Goal: Communication & Community: Answer question/provide support

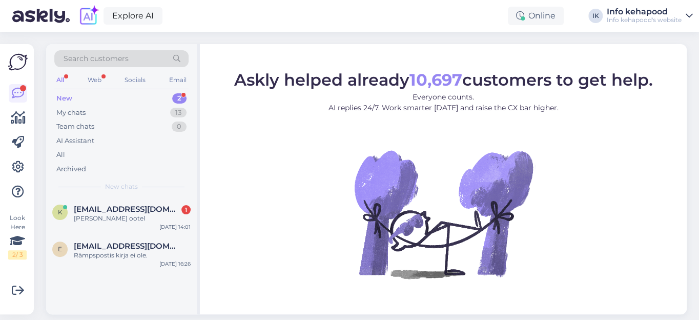
click at [68, 98] on div "New" at bounding box center [64, 98] width 16 height 10
click at [94, 206] on span "K2tlin.kuuspalu@gmail.com" at bounding box center [127, 208] width 107 height 9
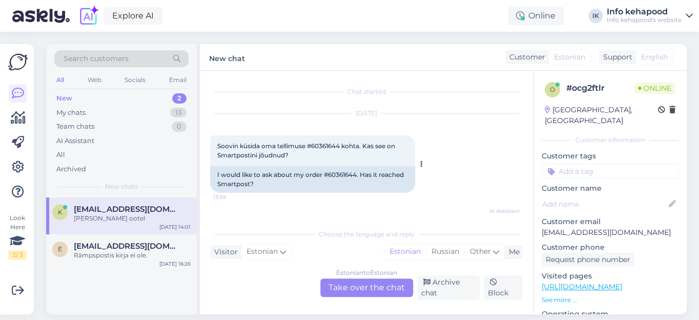
click at [322, 145] on span "Soovin küsida oma tellimuse #60361644 kohta. Kas see on Smartpostini jõudnud?" at bounding box center [306, 150] width 179 height 17
copy span "60361644"
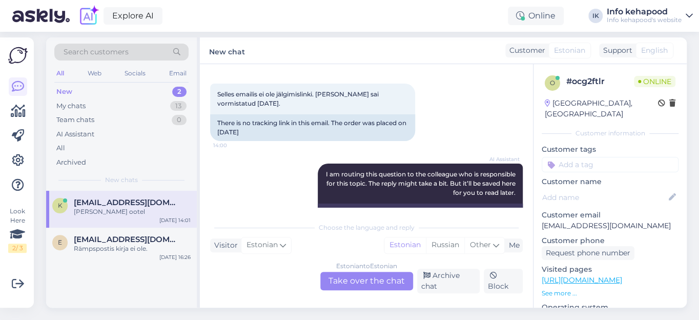
scroll to position [336, 0]
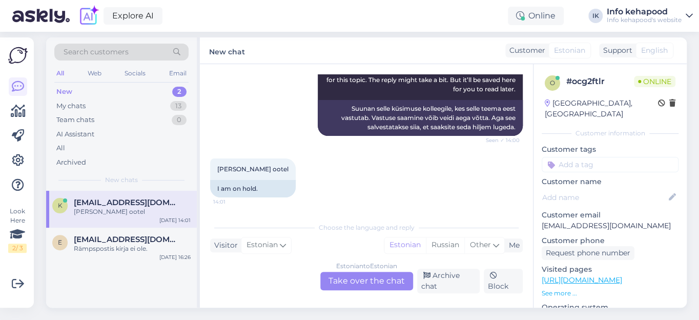
click at [360, 274] on div "Estonian to Estonian Take over the chat" at bounding box center [366, 281] width 93 height 18
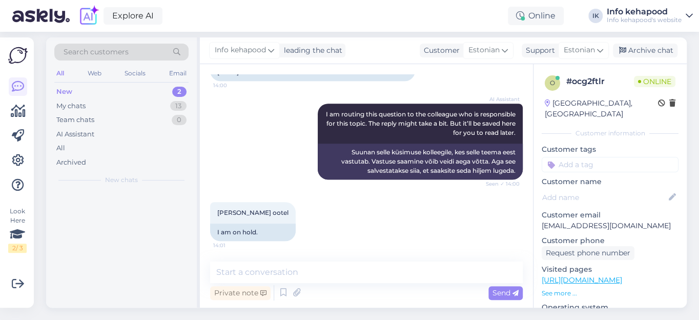
scroll to position [292, 0]
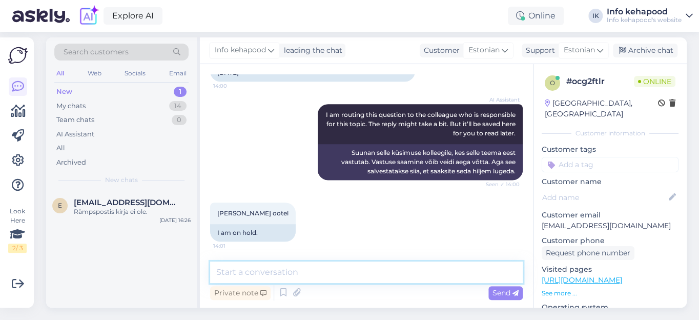
click at [290, 264] on textarea at bounding box center [366, 272] width 313 height 22
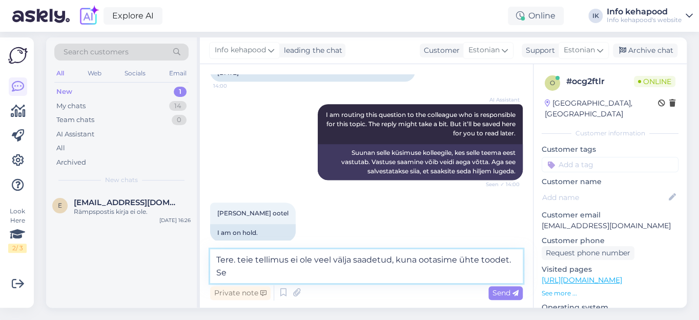
scroll to position [304, 0]
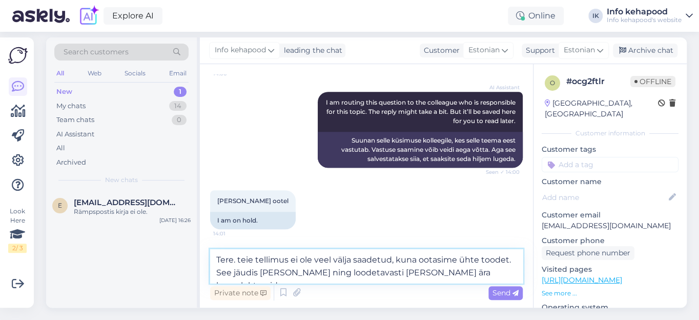
click at [238, 253] on textarea "Tere. teie tellimus ei ole veel välja saadetud, kuna ootasime ühte toodet. See …" at bounding box center [366, 266] width 313 height 34
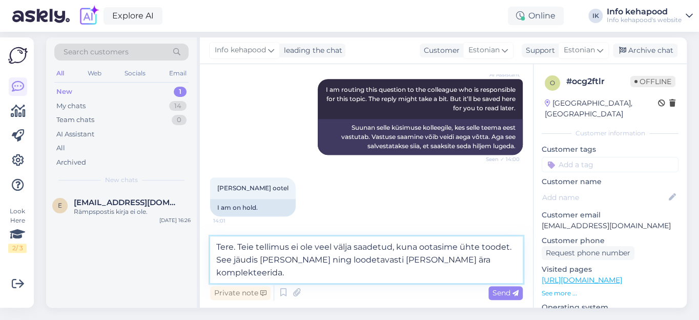
click at [235, 254] on textarea "Tere. Teie tellimus ei ole veel välja saadetud, kuna ootasime ühte toodet. See …" at bounding box center [366, 259] width 313 height 47
type textarea "Tere. Teie tellimus ei ole veel välja saadetud, kuna ootasime ühte toodet. See …"
click at [505, 288] on span "Send" at bounding box center [505, 292] width 26 height 9
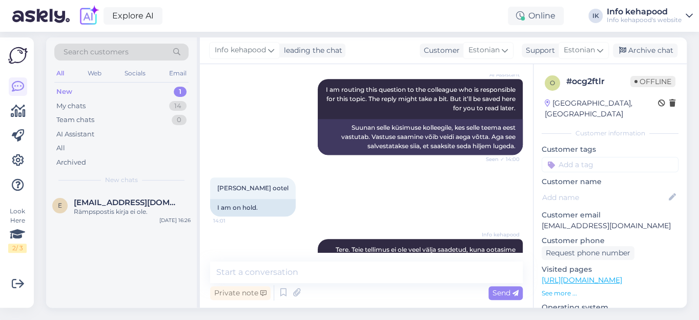
scroll to position [355, 0]
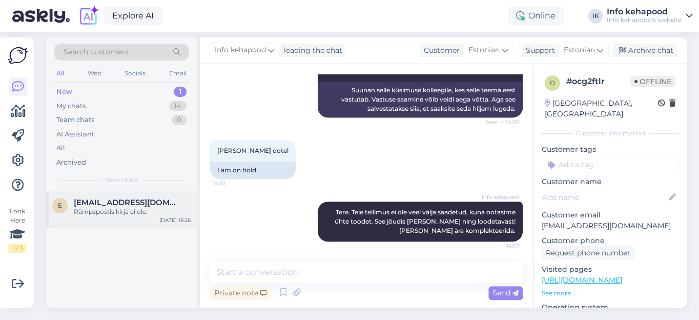
click at [134, 198] on span "[EMAIL_ADDRESS][DOMAIN_NAME]" at bounding box center [127, 202] width 107 height 9
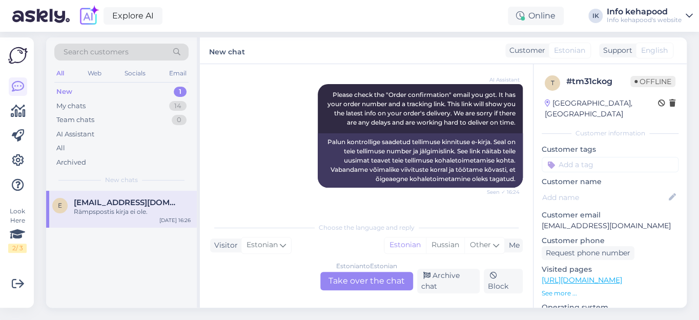
scroll to position [0, 0]
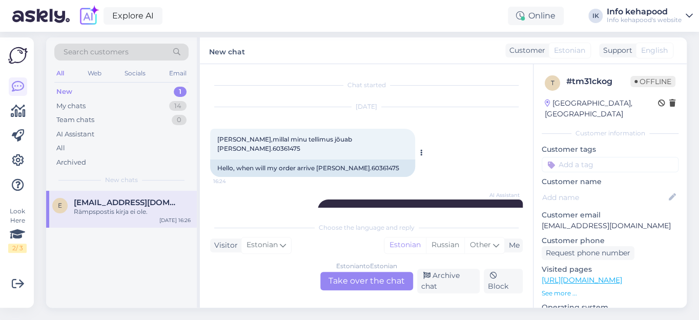
click at [352, 135] on span "[PERSON_NAME],millal minu tellimus jõuab [PERSON_NAME].60361475" at bounding box center [285, 143] width 136 height 17
copy div "60361475 16:24"
click at [110, 99] on div "My chats 14" at bounding box center [121, 106] width 134 height 14
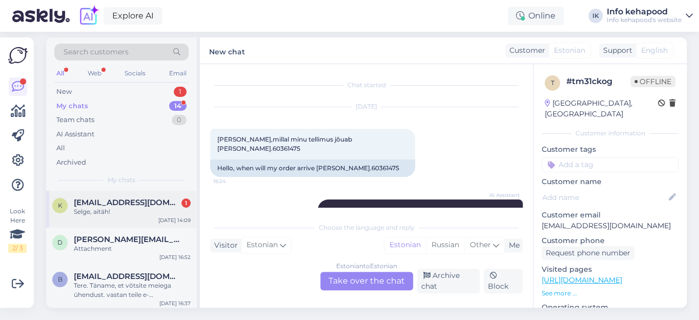
click at [93, 198] on span "K2tlin.kuuspalu@gmail.com" at bounding box center [127, 202] width 107 height 9
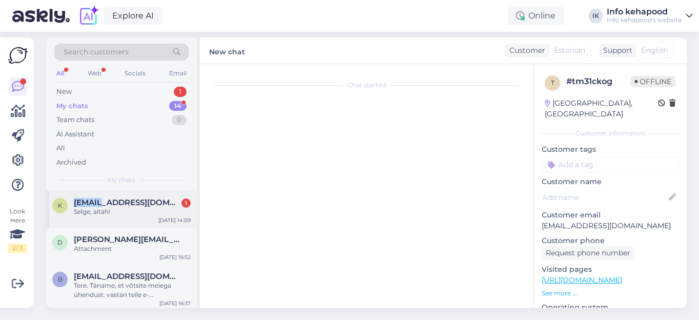
click at [93, 198] on span "K2tlin.kuuspalu@gmail.com" at bounding box center [127, 202] width 107 height 9
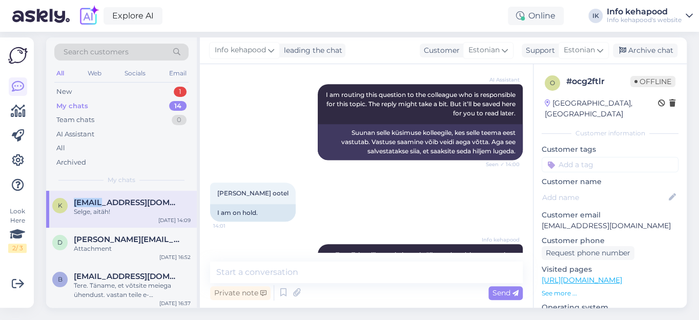
scroll to position [399, 0]
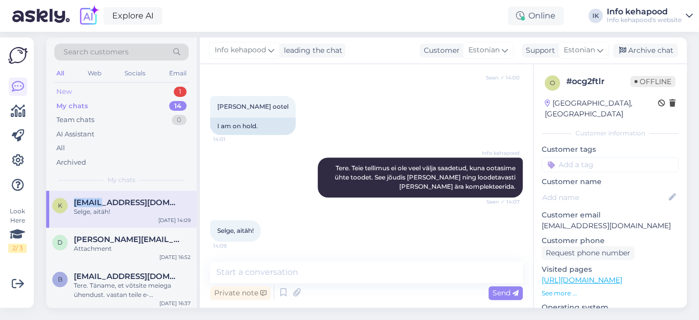
click at [89, 85] on div "New 1" at bounding box center [121, 92] width 134 height 14
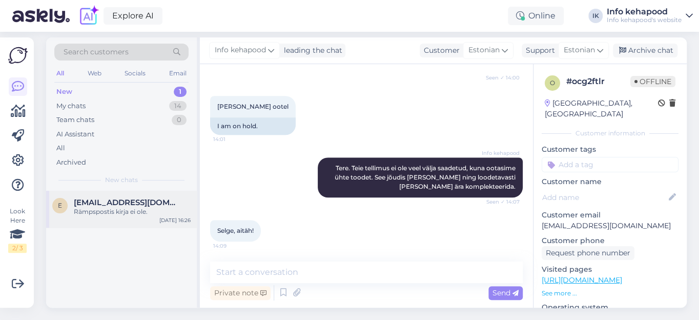
click at [98, 207] on div "Rämpspostis kirja ei ole." at bounding box center [132, 211] width 117 height 9
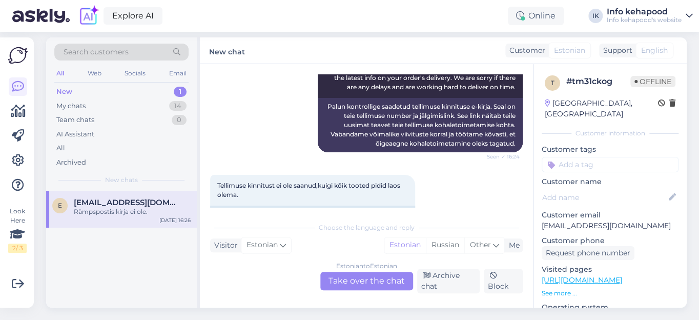
scroll to position [0, 0]
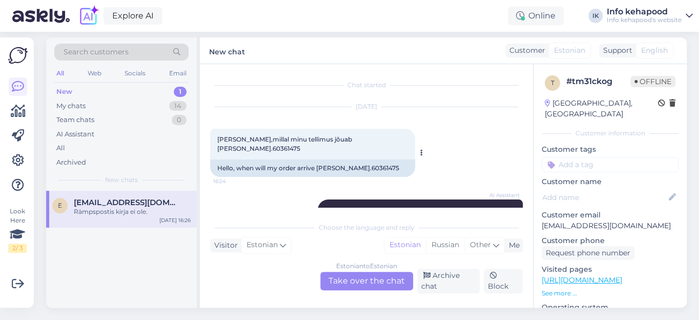
click at [350, 135] on span "[PERSON_NAME],millal minu tellimus jõuab [PERSON_NAME].60361475" at bounding box center [285, 143] width 136 height 17
copy div "60361475 16:24"
click at [389, 133] on div "Oct 14 2025 Tere,millal minu tellimus jõuab kohale.60361475 16:24 Hello, when w…" at bounding box center [366, 142] width 313 height 92
drag, startPoint x: 338, startPoint y: 131, endPoint x: 367, endPoint y: 131, distance: 29.7
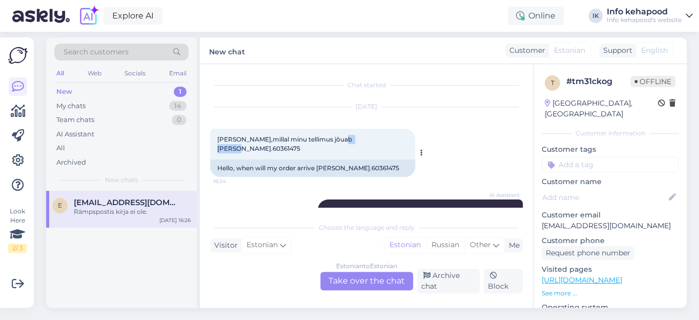
click at [367, 131] on div "Tere,millal minu tellimus jõuab kohale.60361475 16:24" at bounding box center [312, 144] width 205 height 31
copy span "60361475"
drag, startPoint x: 143, startPoint y: 193, endPoint x: 64, endPoint y: 195, distance: 78.9
click at [64, 198] on div "E Evelin1965@hot.ee Rämpspostis kirja ei ole." at bounding box center [121, 207] width 138 height 18
copy div "[EMAIL_ADDRESS][DOMAIN_NAME]"
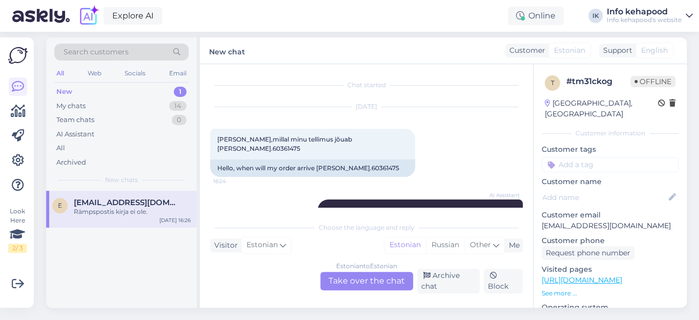
click at [119, 247] on div "E Evelin1965@hot.ee Rämpspostis kirja ei ole. Oct 14 16:26" at bounding box center [121, 249] width 151 height 117
drag, startPoint x: 153, startPoint y: 195, endPoint x: 72, endPoint y: 193, distance: 81.0
click at [72, 198] on div "E Evelin1965@hot.ee Rämpspostis kirja ei ole." at bounding box center [121, 207] width 138 height 18
copy span "[EMAIL_ADDRESS][DOMAIN_NAME]"
click at [353, 135] on span "[PERSON_NAME],millal minu tellimus jõuab [PERSON_NAME].60361475" at bounding box center [285, 143] width 136 height 17
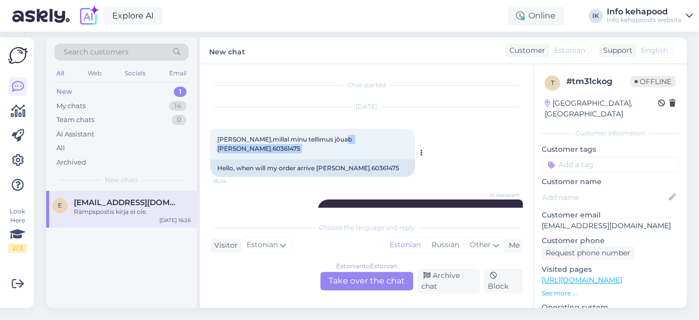
click at [353, 135] on span "[PERSON_NAME],millal minu tellimus jõuab [PERSON_NAME].60361475" at bounding box center [285, 143] width 136 height 17
copy div "60361475 16:24"
click at [162, 207] on div "Rämpspostis kirja ei ole." at bounding box center [132, 211] width 117 height 9
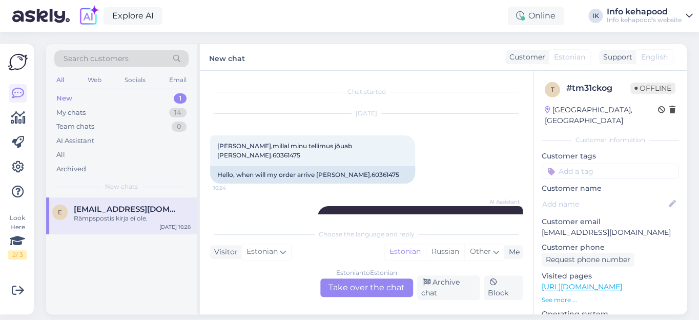
click at [113, 212] on span "[EMAIL_ADDRESS][DOMAIN_NAME]" at bounding box center [127, 208] width 107 height 9
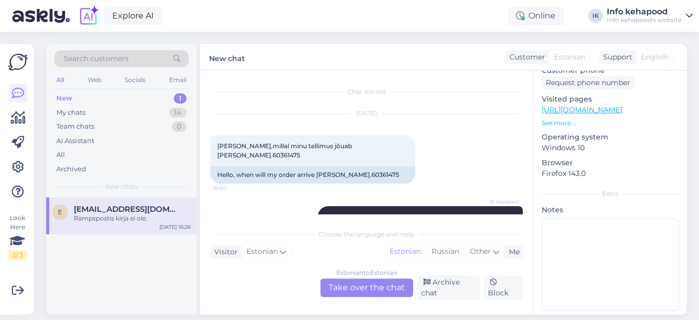
click at [67, 97] on div "New" at bounding box center [64, 98] width 16 height 10
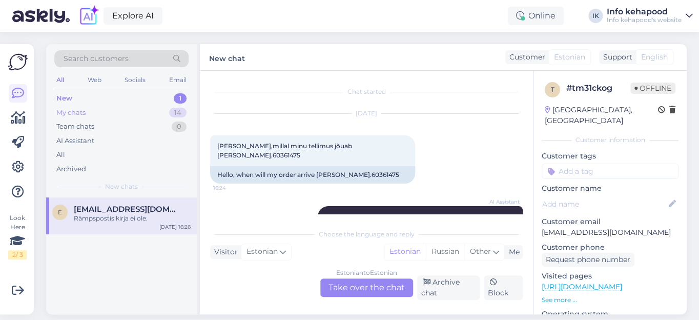
click at [77, 110] on div "My chats" at bounding box center [70, 113] width 29 height 10
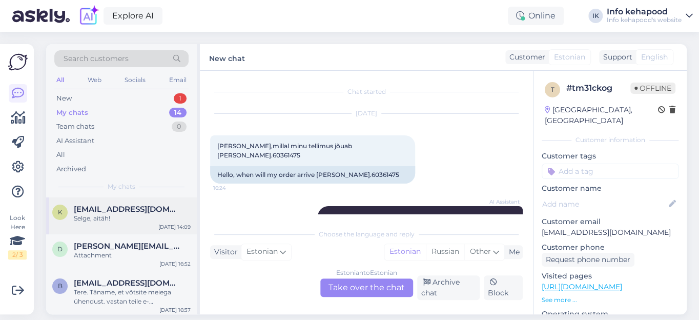
click at [105, 208] on span "K2tlin.kuuspalu@gmail.com" at bounding box center [127, 208] width 107 height 9
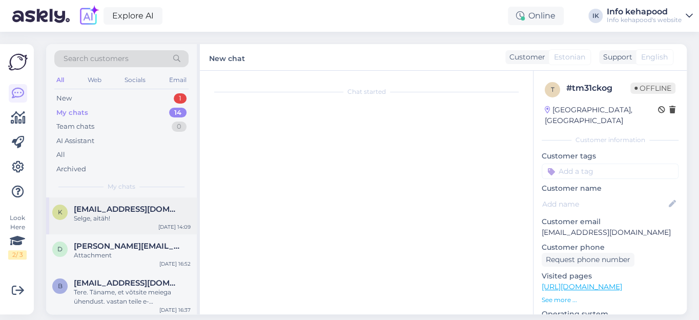
scroll to position [13, 0]
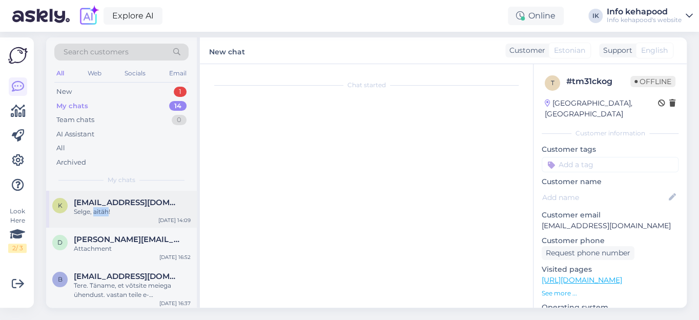
click at [105, 208] on div "Selge, aitäh!" at bounding box center [132, 211] width 117 height 9
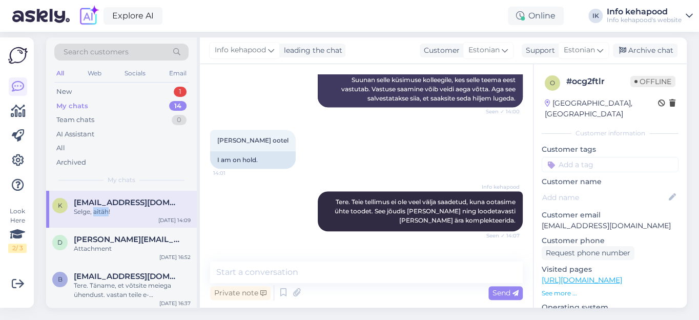
scroll to position [399, 0]
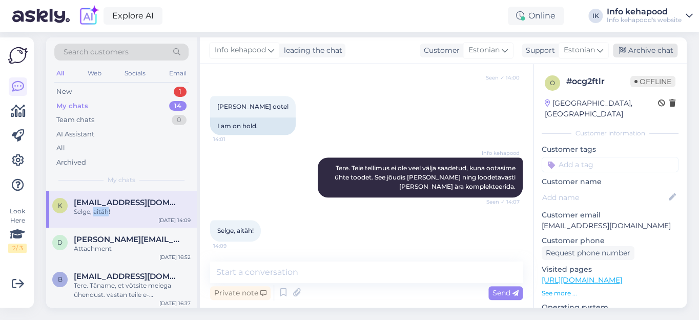
click at [650, 44] on div "Archive chat" at bounding box center [645, 51] width 65 height 14
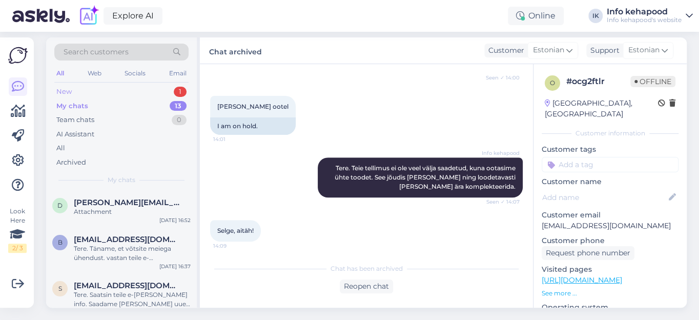
click at [140, 85] on div "New 1" at bounding box center [121, 92] width 134 height 14
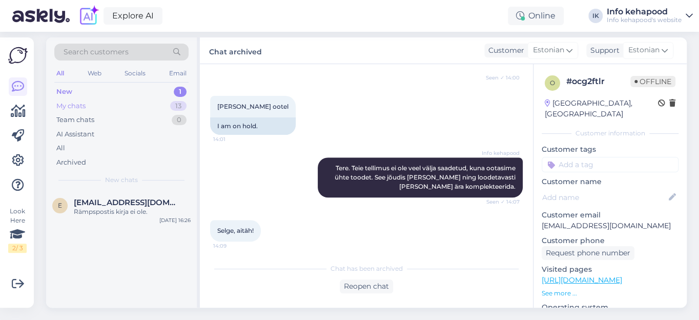
click at [70, 101] on div "My chats" at bounding box center [70, 106] width 29 height 10
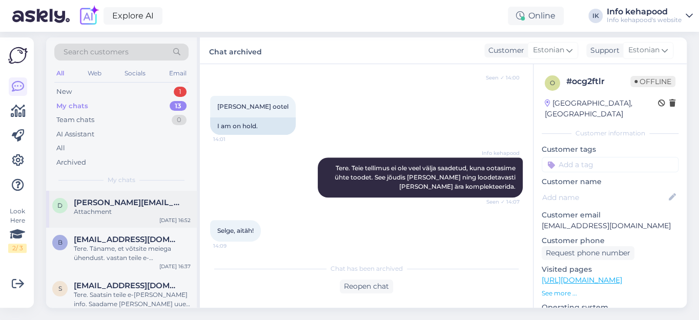
click at [108, 198] on span "dalia.papieviene@gmail.com" at bounding box center [127, 202] width 107 height 9
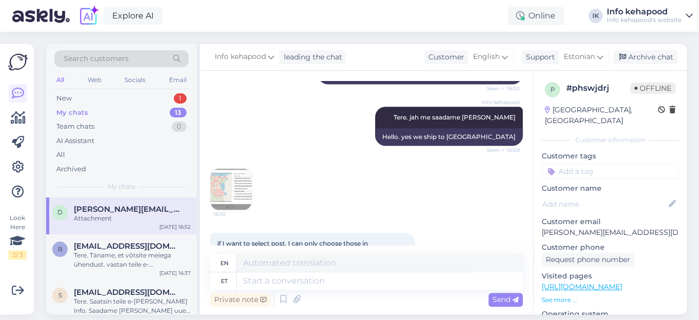
scroll to position [372, 0]
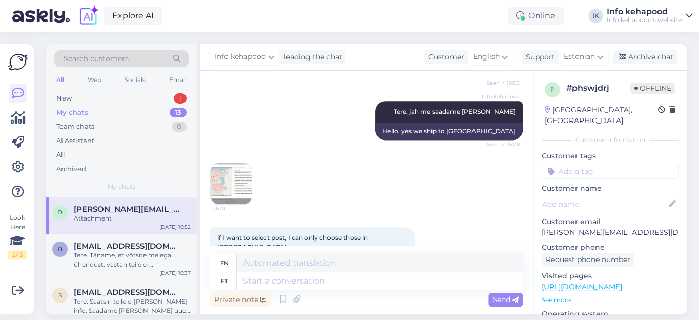
click at [236, 171] on img at bounding box center [231, 183] width 41 height 41
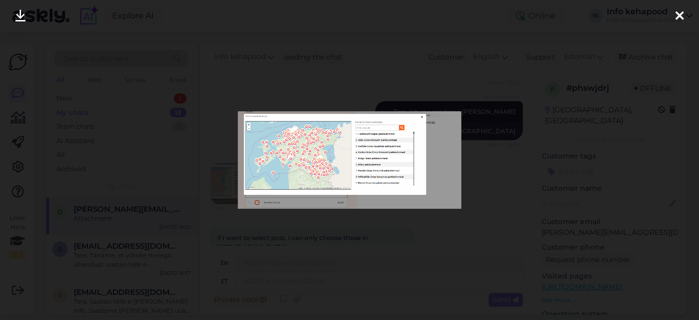
click at [677, 14] on icon at bounding box center [679, 16] width 8 height 13
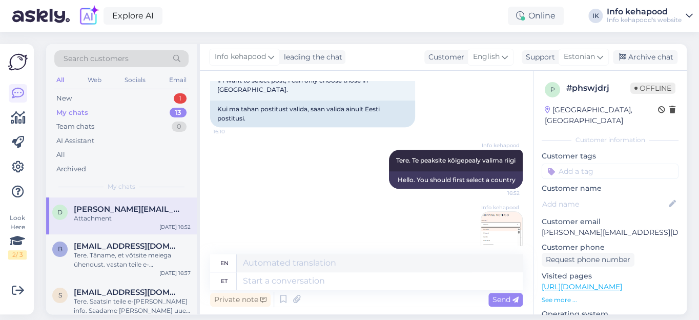
scroll to position [13, 0]
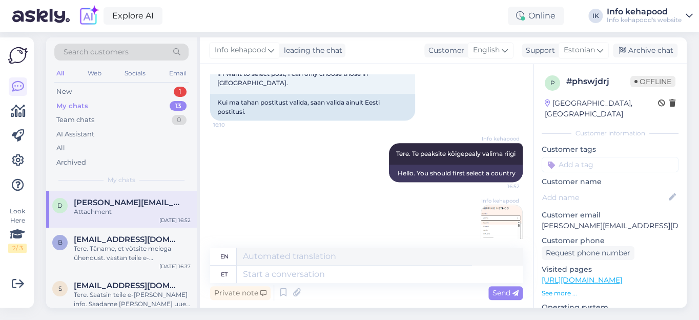
click at [483, 215] on img at bounding box center [501, 225] width 41 height 41
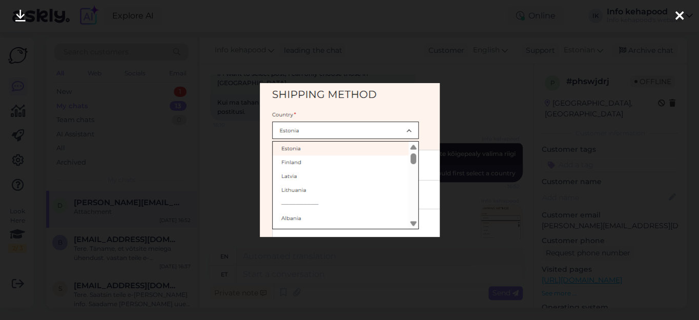
scroll to position [6, 0]
click at [684, 16] on div at bounding box center [679, 16] width 20 height 32
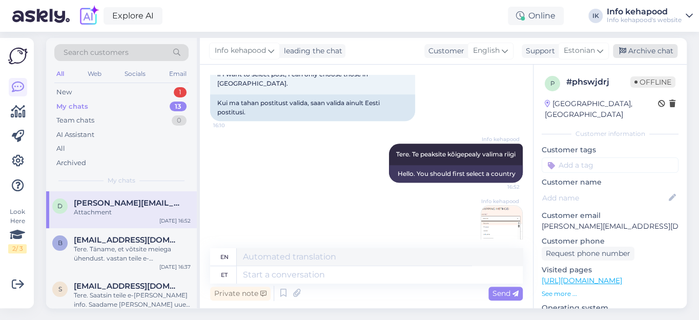
click at [652, 54] on div "Archive chat" at bounding box center [645, 51] width 65 height 14
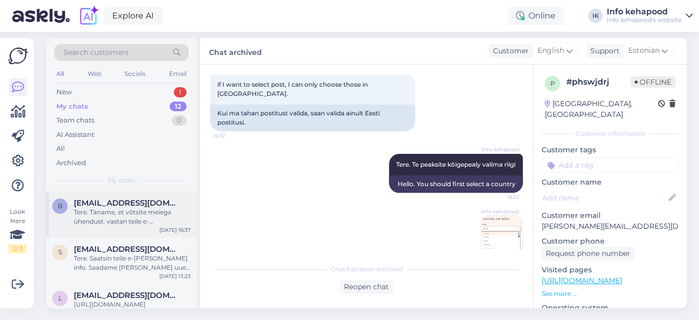
click at [126, 215] on div "Tere. Täname, et võtsite meiega ühendust. vastan teile e-maili peale." at bounding box center [132, 216] width 117 height 18
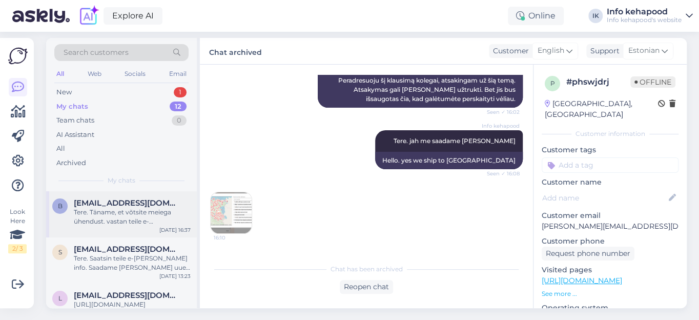
scroll to position [13, 0]
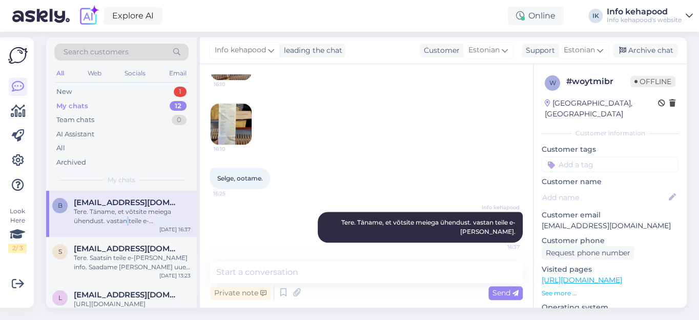
click at [126, 215] on div "Tere. Täname, et võtsite meiega ühendust. vastan teile e-maili peale." at bounding box center [132, 216] width 117 height 18
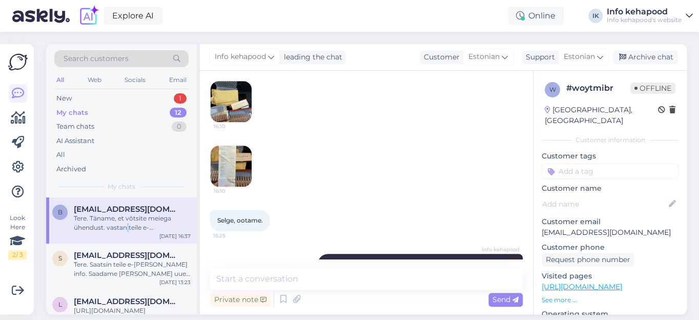
scroll to position [337, 0]
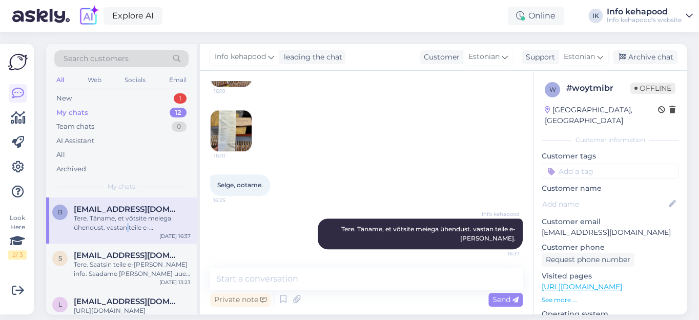
drag, startPoint x: 208, startPoint y: 122, endPoint x: 252, endPoint y: 266, distance: 151.0
click at [252, 266] on div "Chat started Oct 14 2025 Tere! Sain just kätte oma tellimuse nr #60361820, mis …" at bounding box center [366, 192] width 333 height 243
copy div "Tere! Sain just kätte oma tellimuse nr #60361820, mis sisaldas lisaks muule 3 p…"
click at [268, 247] on div "Info kehapood Tere. Täname, et võtsite meiega ühendust. vastan teile e-maili pe…" at bounding box center [366, 233] width 313 height 53
click at [142, 221] on div "Tere. Täname, et võtsite meiega ühendust. vastan teile e-maili peale." at bounding box center [132, 223] width 117 height 18
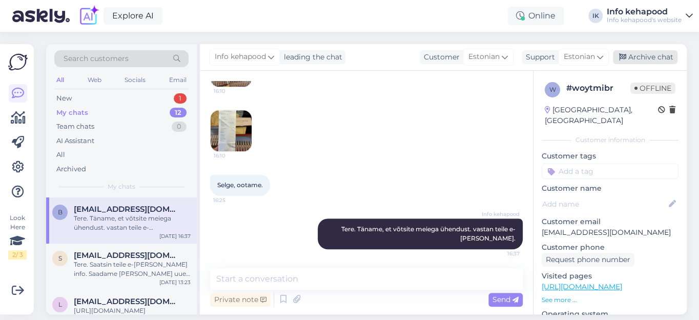
click at [648, 53] on div "Archive chat" at bounding box center [645, 57] width 65 height 14
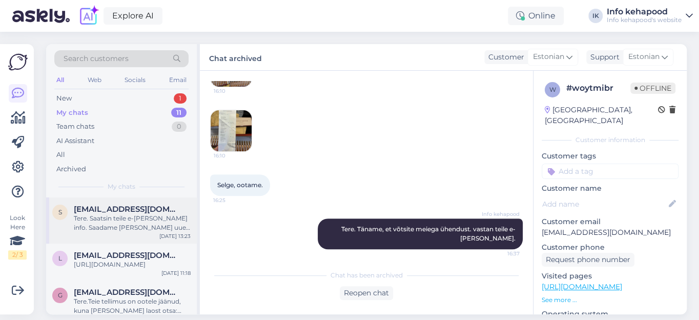
click at [127, 214] on div "Tere. Saatsin teile e-maili peale info. Saadame täna uue paki välja." at bounding box center [132, 223] width 117 height 18
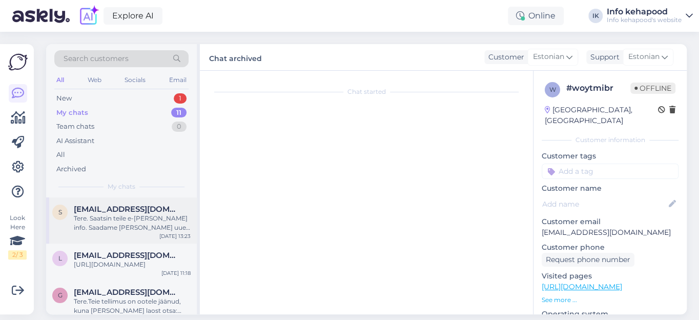
scroll to position [1339, 0]
click at [127, 214] on div "Tere. Saatsin teile e-maili peale info. Saadame täna uue paki välja." at bounding box center [132, 223] width 117 height 18
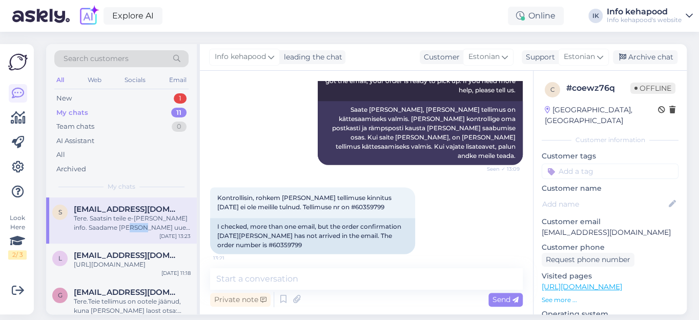
scroll to position [745, 0]
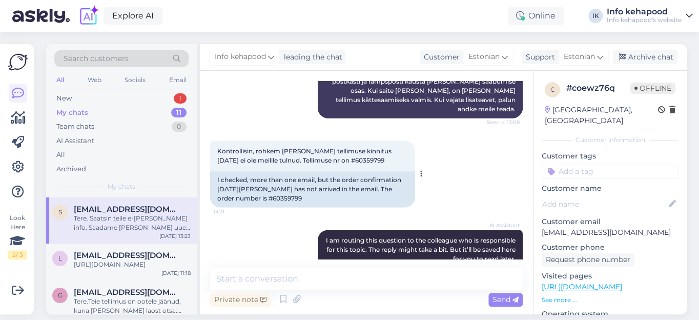
click at [336, 147] on span "Kontrollisin, rohkem meile, kui tellimuse kinnitus 4.okt ei ole meilile tulnud.…" at bounding box center [305, 155] width 176 height 17
copy div "60359799 13:21"
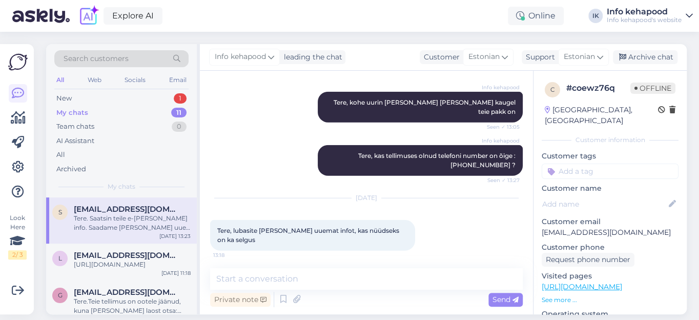
scroll to position [13, 0]
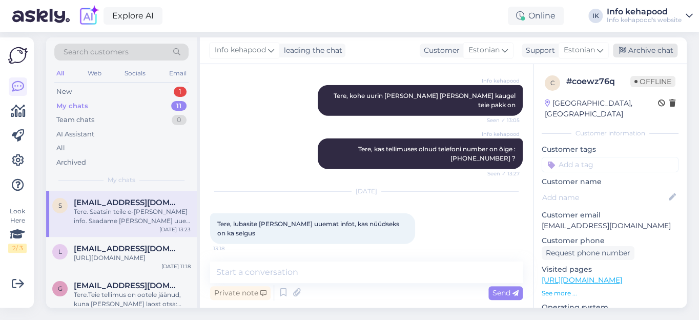
click at [651, 46] on div "Archive chat" at bounding box center [645, 51] width 65 height 14
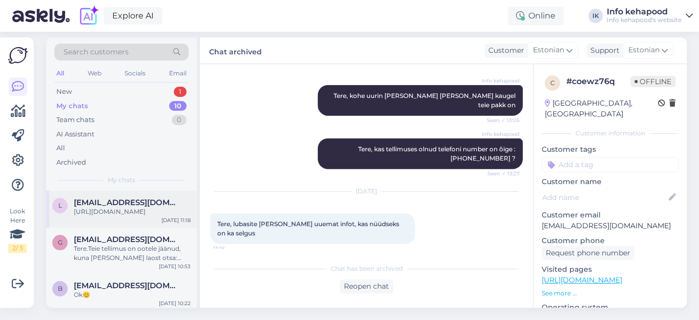
click at [126, 210] on div "https://www.mactabeauty.com/salt-of-the-earth-melon-and-cucumber-roll-on-deodor…" at bounding box center [132, 211] width 117 height 9
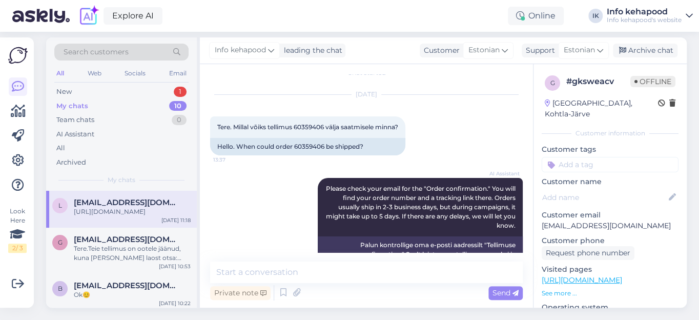
scroll to position [0, 0]
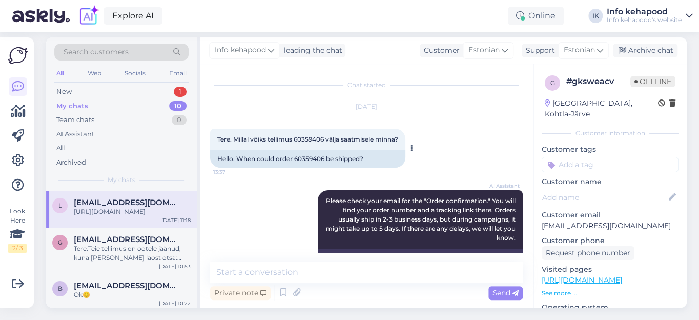
click at [307, 135] on span "Tere. Millal võiks tellimus 60359406 välja saatmisele minna?" at bounding box center [307, 139] width 181 height 8
copy span "60359406"
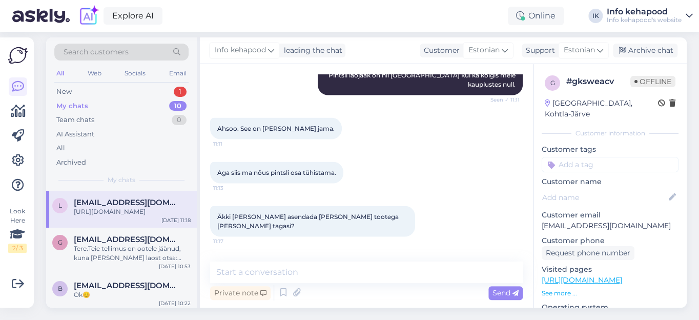
scroll to position [1063, 0]
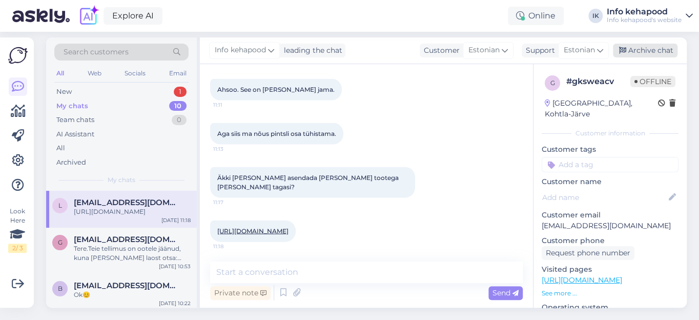
click at [661, 44] on div "Archive chat" at bounding box center [645, 51] width 65 height 14
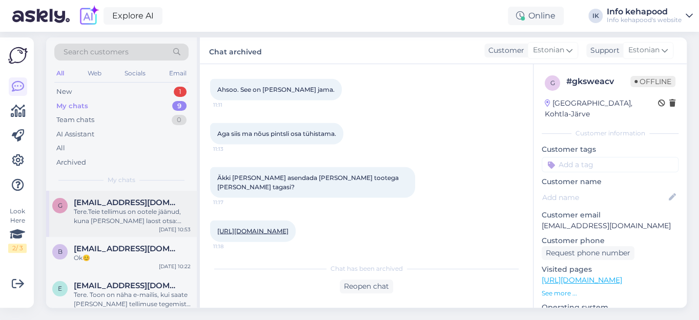
click at [105, 207] on div "Tere.Teie tellimus on ootele jäänud, kuna meil sai laost otsa:Palmer´s Moisture…" at bounding box center [132, 216] width 117 height 18
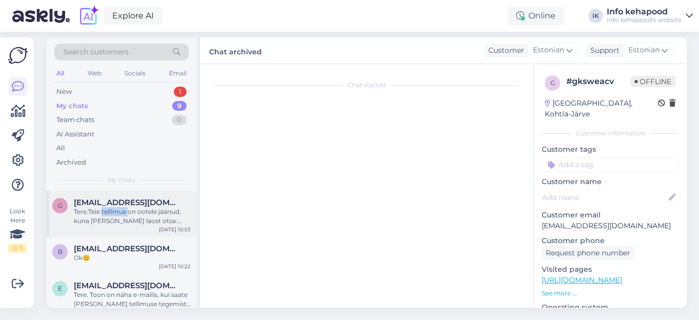
click at [105, 207] on div "Tere.Teie tellimus on ootele jäänud, kuna meil sai laost otsa:Palmer´s Moisture…" at bounding box center [132, 216] width 117 height 18
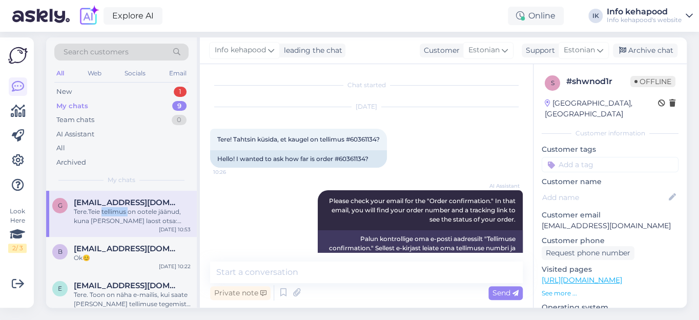
click at [118, 207] on div "Tere.Teie tellimus on ootele jäänud, kuna meil sai laost otsa:Palmer´s Moisture…" at bounding box center [132, 216] width 117 height 18
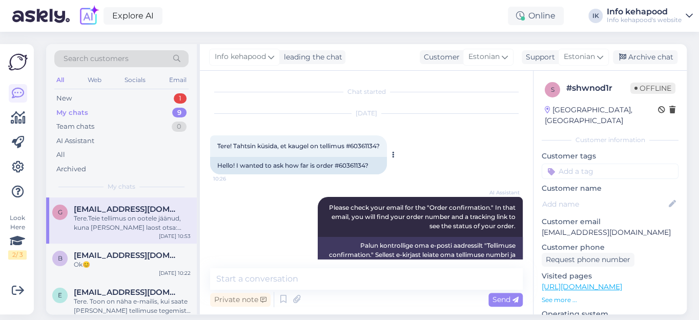
click at [370, 143] on span "Tere! Tahtsin küsida, et kaugel on tellimus #60361134?" at bounding box center [298, 146] width 162 height 8
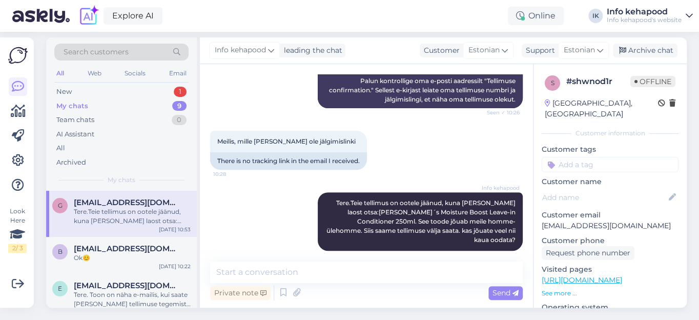
scroll to position [13, 0]
click at [139, 254] on div "Ok😊" at bounding box center [132, 257] width 117 height 9
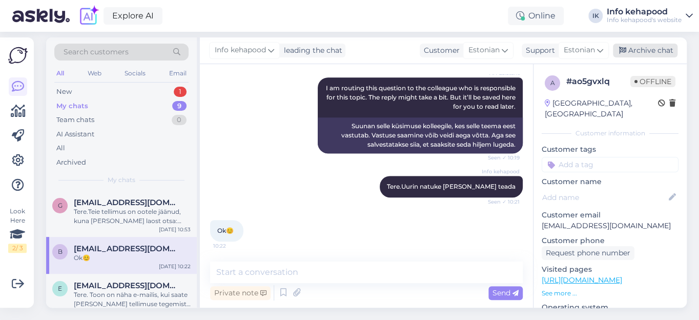
click at [659, 45] on div "Archive chat" at bounding box center [645, 51] width 65 height 14
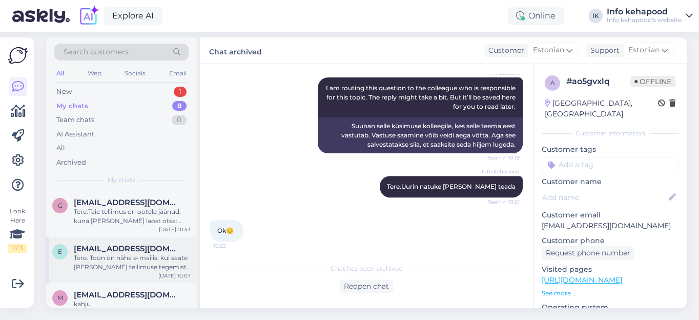
click at [116, 244] on span "evelinipost@gmail.com" at bounding box center [127, 248] width 107 height 9
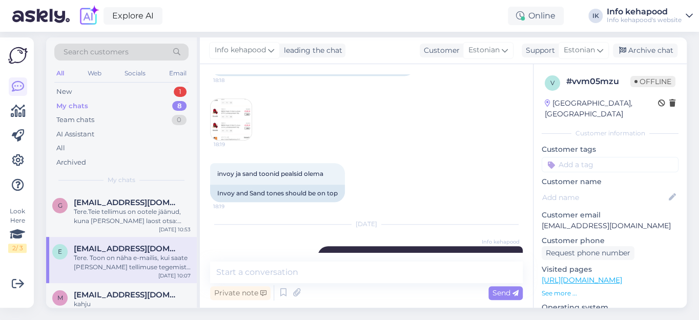
scroll to position [332, 0]
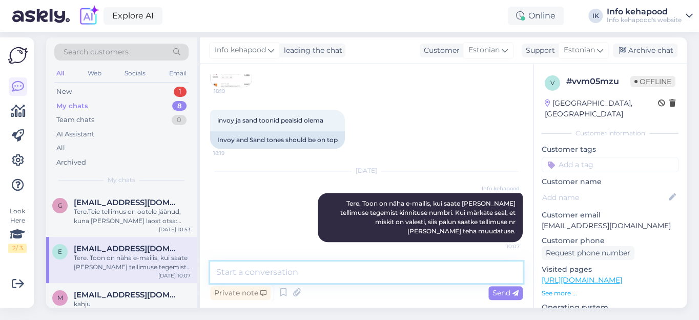
click at [295, 267] on textarea at bounding box center [366, 272] width 313 height 22
click at [289, 262] on textarea "Tere. Saadame ka info teie esime" at bounding box center [366, 272] width 313 height 22
type textarea "Tere. Saadame ka vastuse teie esimesele küsimusele :)"
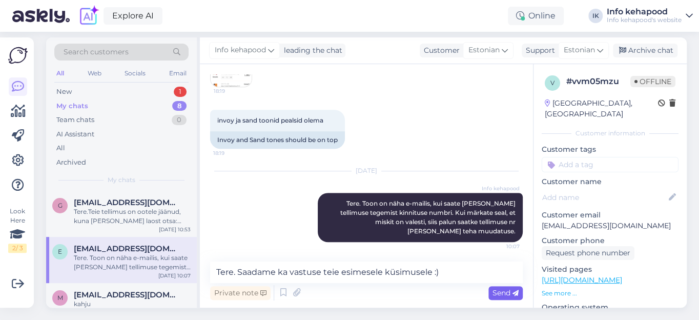
click at [504, 288] on span "Send" at bounding box center [505, 292] width 26 height 9
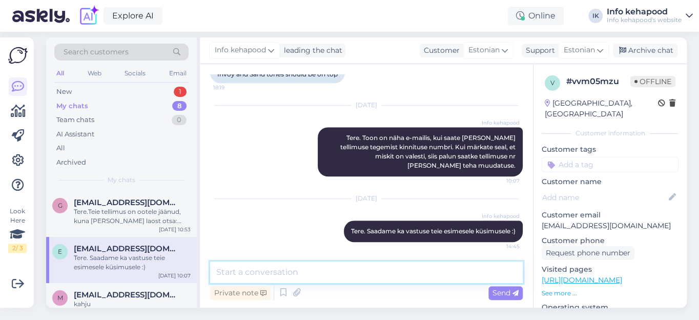
click at [445, 267] on textarea at bounding box center [366, 272] width 313 height 22
paste textarea "Jah, tirtir SOS seerumit võib kasutada meigi alla. See seerum on mõeldud eelkõi…"
type textarea "Jah, tirtir SOS seerumit võib kasutada meigi alla. See seerum on mõeldud eelkõi…"
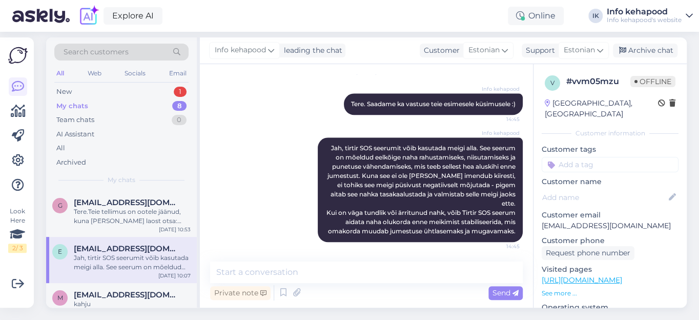
click at [262, 207] on div "Info kehapood Jah, tirtir SOS seerumit võib kasutada meigi alla. See seerum on …" at bounding box center [366, 189] width 313 height 127
click at [165, 253] on div "Jah, tirtir SOS seerumit võib kasutada meigi alla. See seerum on mõeldud eelkõi…" at bounding box center [132, 262] width 117 height 18
click at [652, 44] on div "Archive chat" at bounding box center [645, 51] width 65 height 14
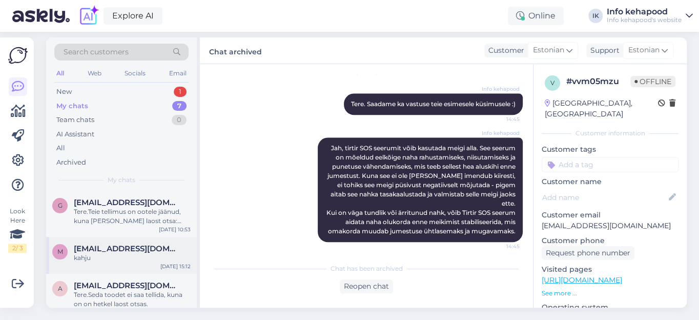
click at [100, 244] on span "malbrit.kasela@gmail.com" at bounding box center [127, 248] width 107 height 9
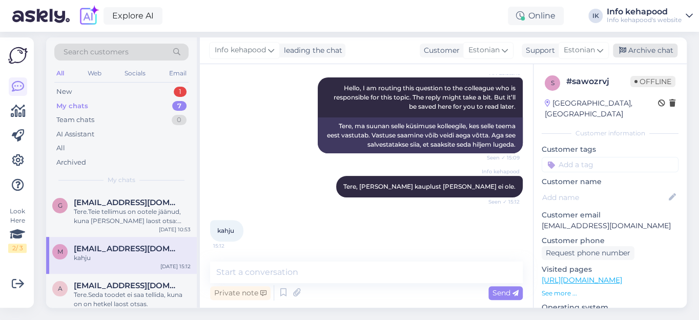
click at [666, 44] on div "Archive chat" at bounding box center [645, 51] width 65 height 14
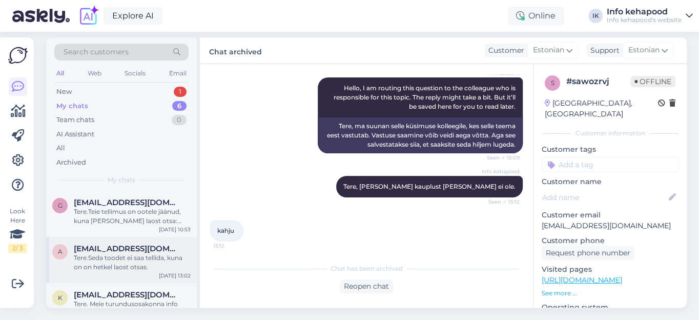
click at [110, 253] on div "Tere.Seda toodet ei saa tellida, kuna on on hetkel laost otsas." at bounding box center [132, 262] width 117 height 18
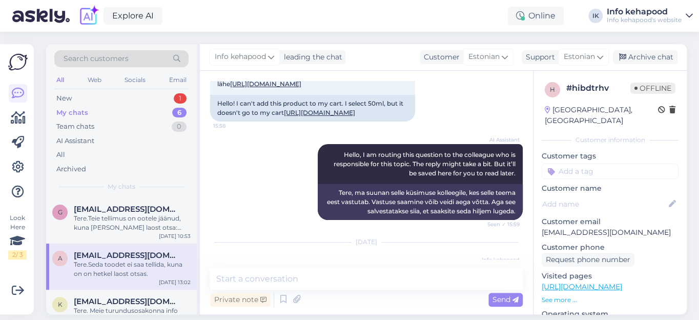
scroll to position [145, 0]
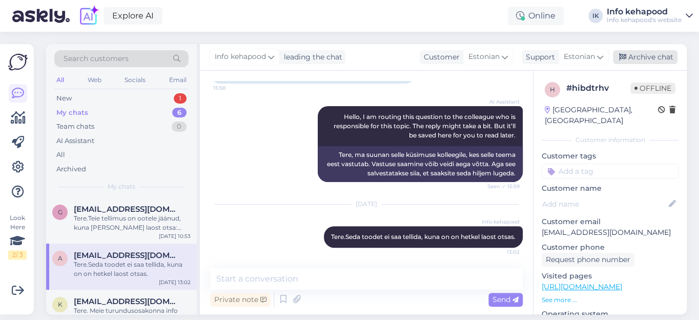
click at [650, 58] on div "Archive chat" at bounding box center [645, 57] width 65 height 14
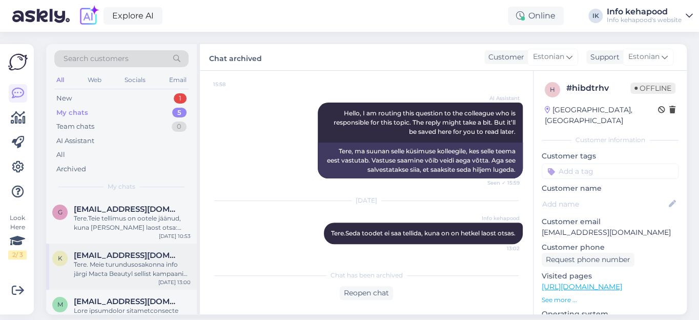
click at [135, 267] on div "Tere. Meie turundusosakonna info järgi Macta Beautyl sellist kampaaniat ei ole." at bounding box center [132, 269] width 117 height 18
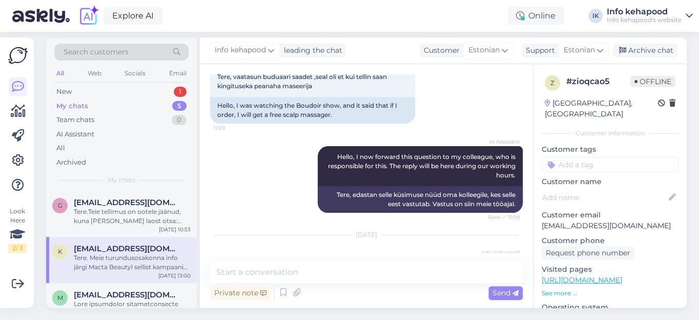
scroll to position [109, 0]
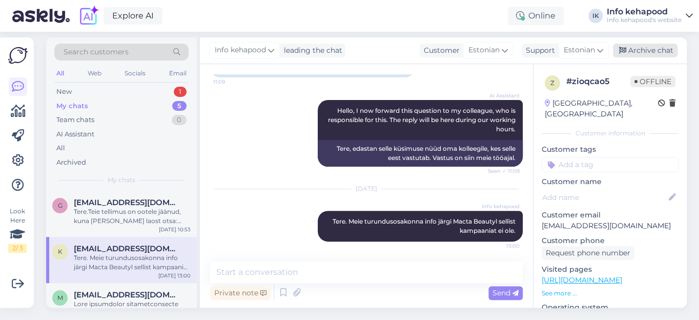
click at [649, 44] on div "Archive chat" at bounding box center [645, 51] width 65 height 14
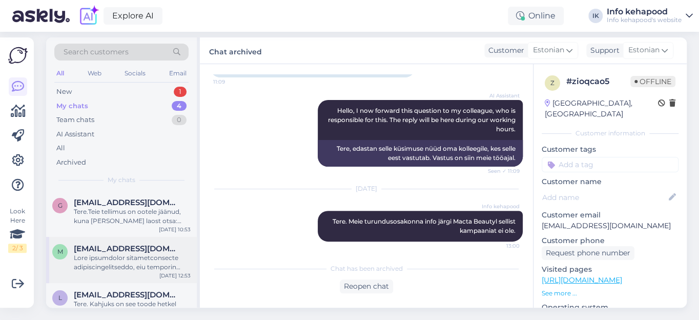
click at [119, 245] on span "maiekapanen@gmail.com" at bounding box center [127, 248] width 107 height 9
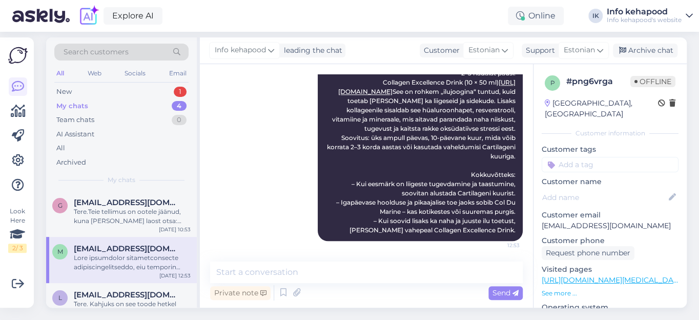
scroll to position [585, 0]
click at [650, 44] on div "Archive chat" at bounding box center [645, 51] width 65 height 14
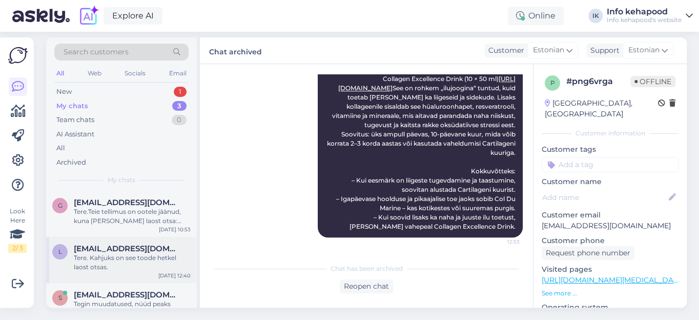
click at [138, 253] on div "Tere. Kahjuks on see toode hetkel laost otsas." at bounding box center [132, 262] width 117 height 18
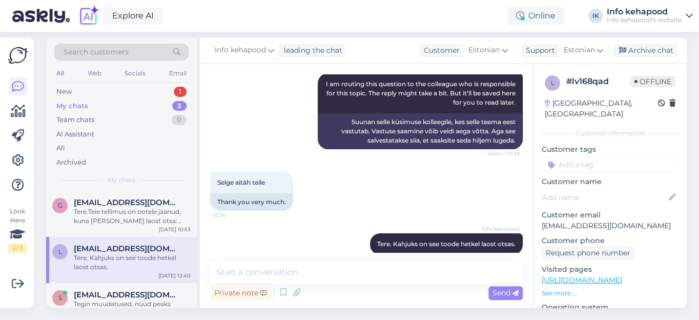
scroll to position [1775, 0]
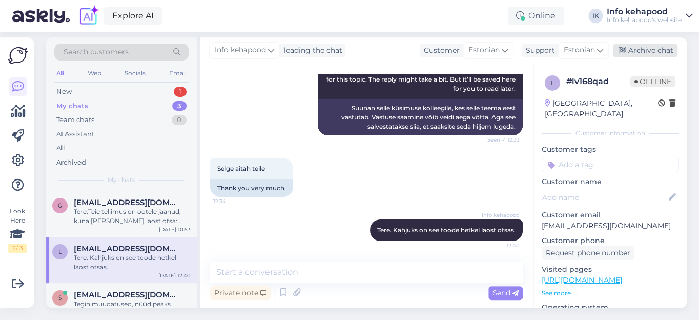
click at [651, 45] on div "Archive chat" at bounding box center [645, 51] width 65 height 14
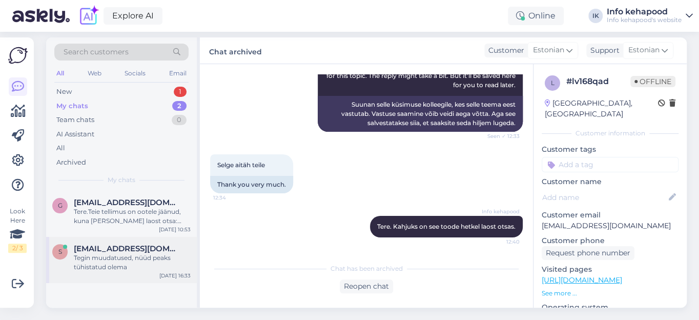
click at [119, 253] on div "Tegin muudatused, nüüd peaks tühistatud olema" at bounding box center [132, 262] width 117 height 18
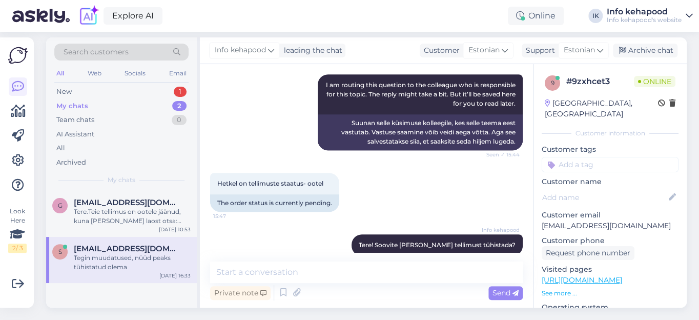
scroll to position [433, 0]
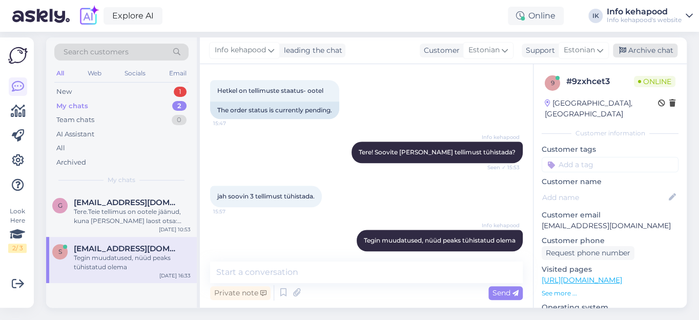
click at [647, 45] on div "Archive chat" at bounding box center [645, 51] width 65 height 14
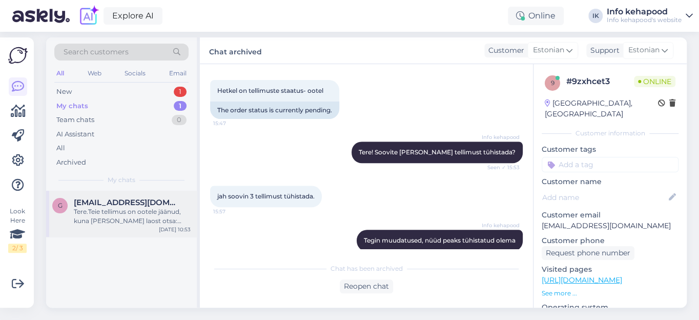
click at [110, 207] on div "Tere.Teie tellimus on ootele jäänud, kuna meil sai laost otsa:Palmer´s Moisture…" at bounding box center [132, 216] width 117 height 18
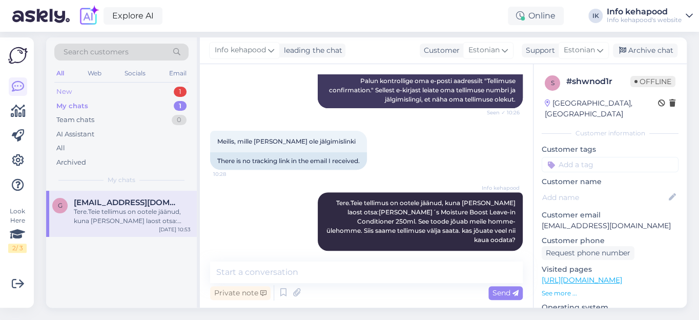
click at [65, 87] on div "New" at bounding box center [63, 92] width 15 height 10
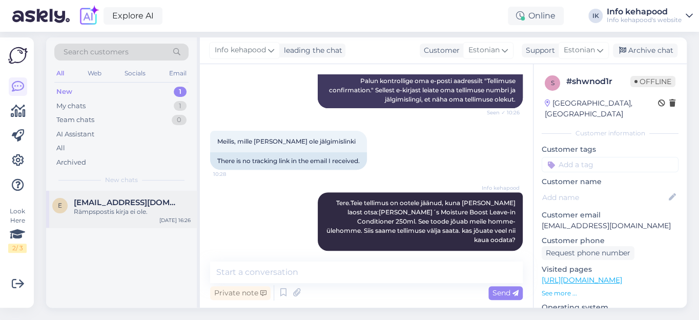
click at [92, 207] on div "Rämpspostis kirja ei ole." at bounding box center [132, 211] width 117 height 9
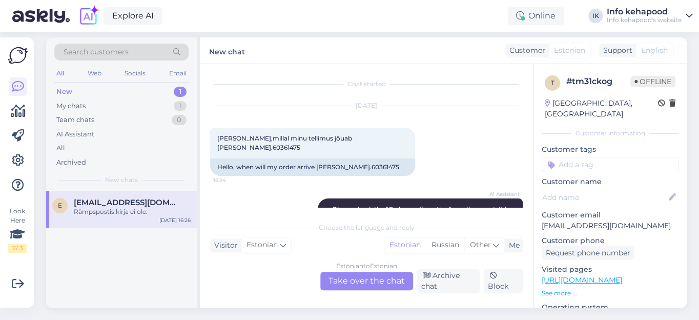
scroll to position [0, 0]
click at [352, 135] on span "[PERSON_NAME],millal minu tellimus jõuab [PERSON_NAME].60361475" at bounding box center [285, 143] width 136 height 17
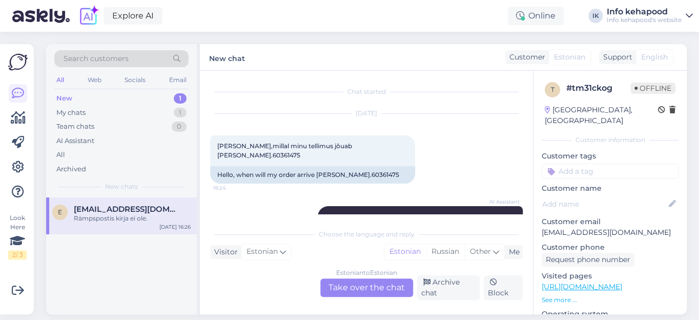
click at [349, 289] on div "Estonian to Estonian Take over the chat" at bounding box center [366, 287] width 93 height 18
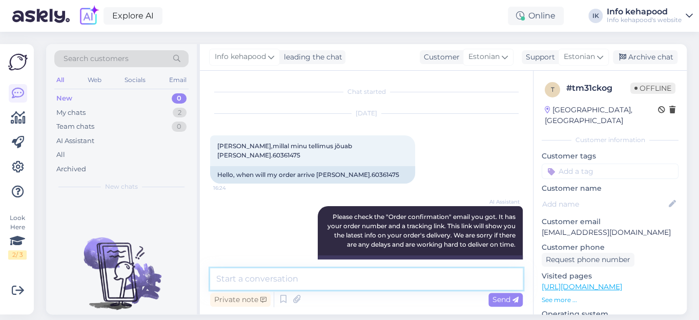
click at [296, 277] on textarea at bounding box center [366, 279] width 313 height 22
click at [240, 277] on textarea "Tere! teie pakk on komplekteeritud." at bounding box center [366, 279] width 313 height 22
type textarea "Tere! Teie pakk on komplekteeritud."
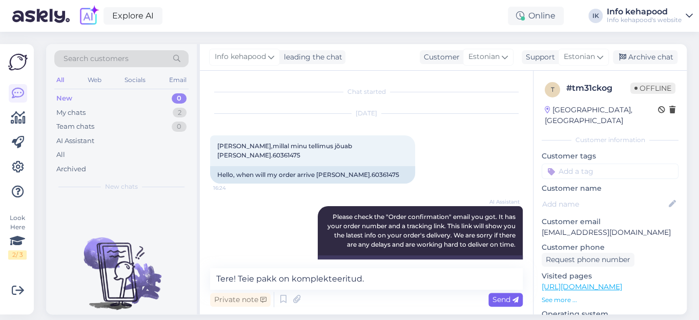
click at [499, 296] on span "Send" at bounding box center [505, 299] width 26 height 9
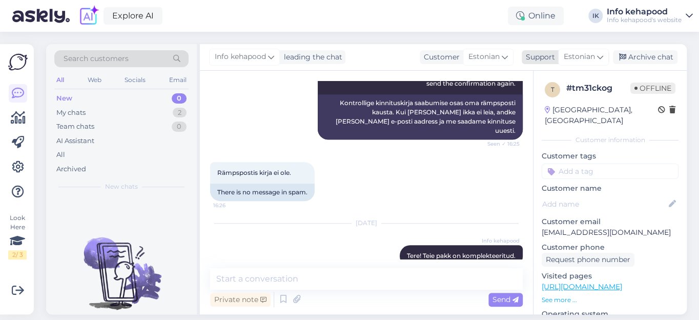
click at [653, 55] on div "Archive chat" at bounding box center [645, 57] width 65 height 14
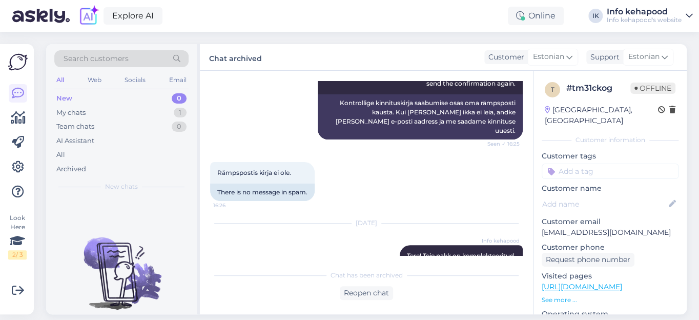
click at [69, 97] on div "New" at bounding box center [64, 98] width 16 height 10
click at [80, 108] on div "My chats" at bounding box center [70, 113] width 29 height 10
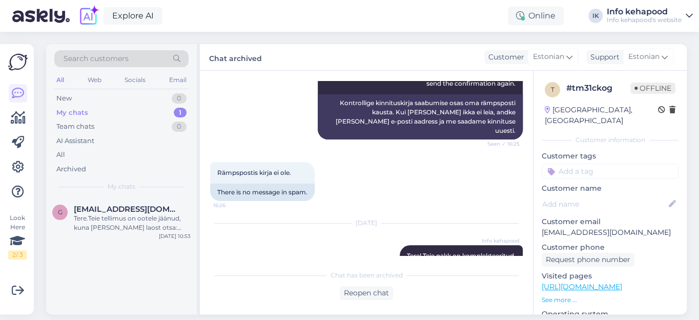
click at [81, 109] on div "My chats" at bounding box center [72, 113] width 32 height 10
click at [117, 206] on span "Gerlisaare1@gmail.com" at bounding box center [127, 208] width 107 height 9
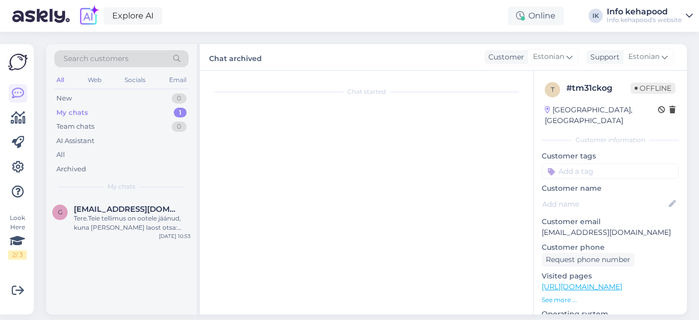
scroll to position [13, 0]
